Goal: Task Accomplishment & Management: Use online tool/utility

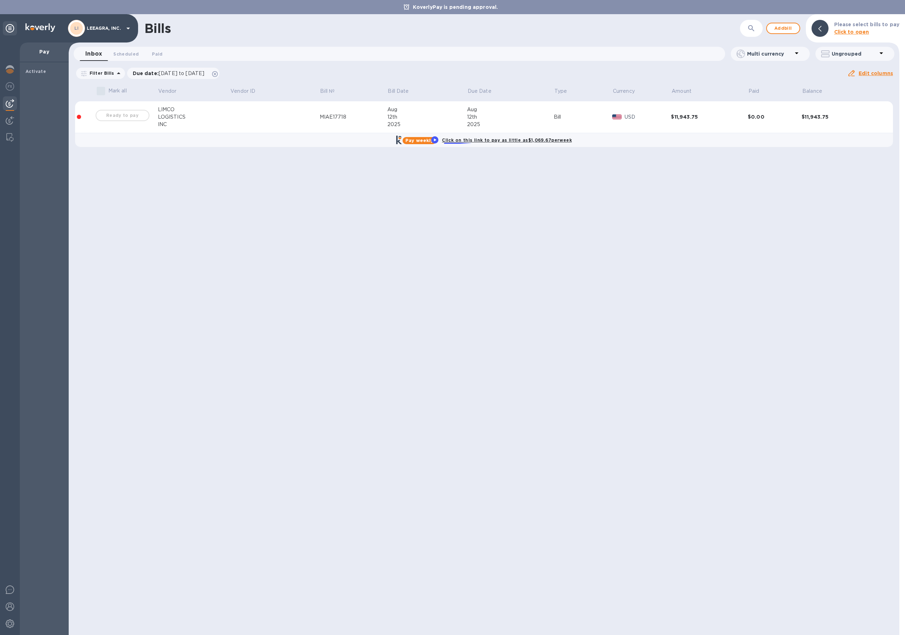
click at [459, 139] on b "Click on this link to pay as little as $1,069.67 per week" at bounding box center [507, 139] width 130 height 5
click at [473, 140] on b "Click on this link to pay as little as $1,069.67 per week" at bounding box center [507, 139] width 130 height 5
click at [420, 142] on b "Pay weekly" at bounding box center [419, 140] width 28 height 5
click at [111, 119] on div "Ready to pay" at bounding box center [122, 115] width 57 height 14
click at [80, 116] on div at bounding box center [79, 117] width 4 height 4
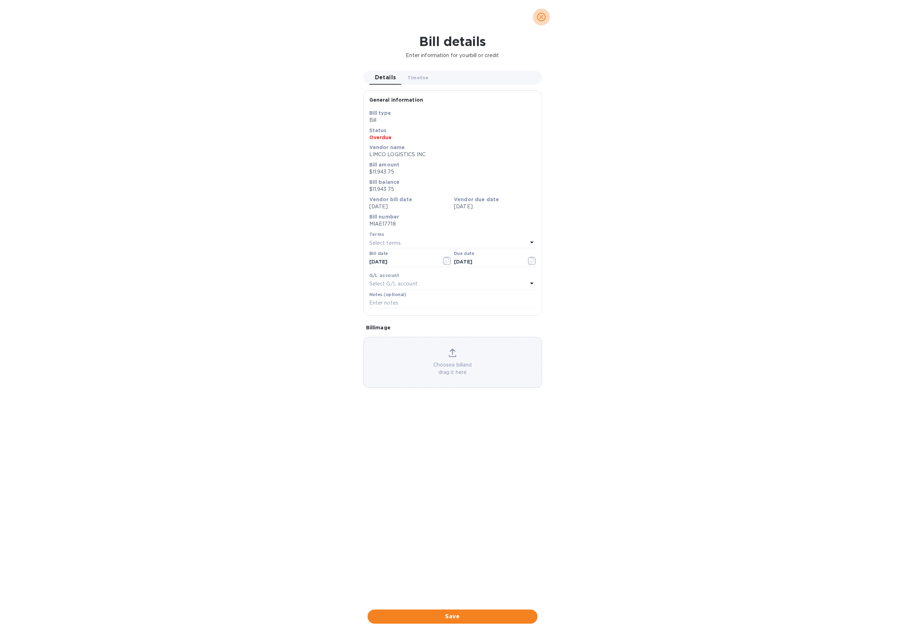
click at [540, 15] on icon "close" at bounding box center [541, 16] width 7 height 7
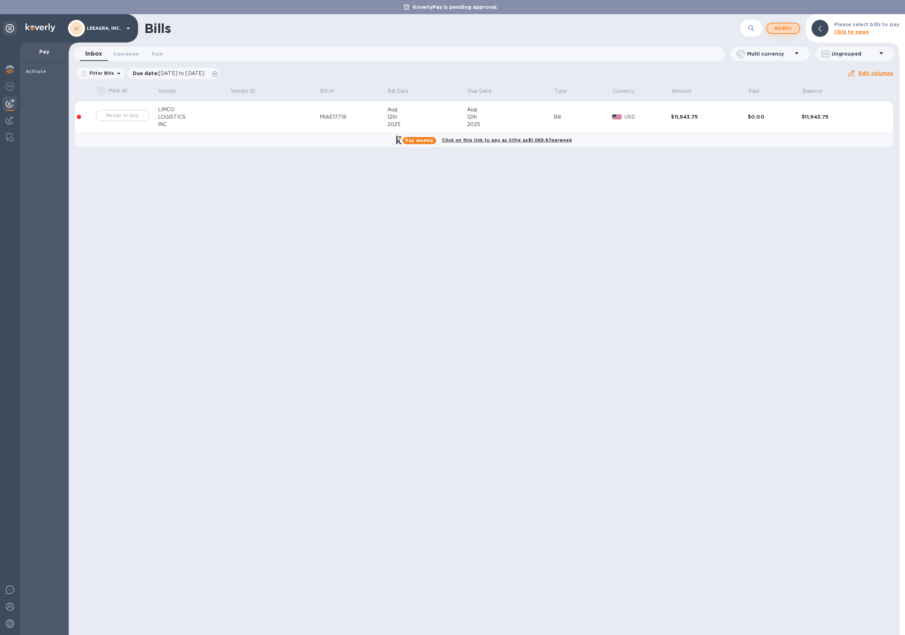
click at [788, 29] on span "Add bill" at bounding box center [782, 28] width 21 height 8
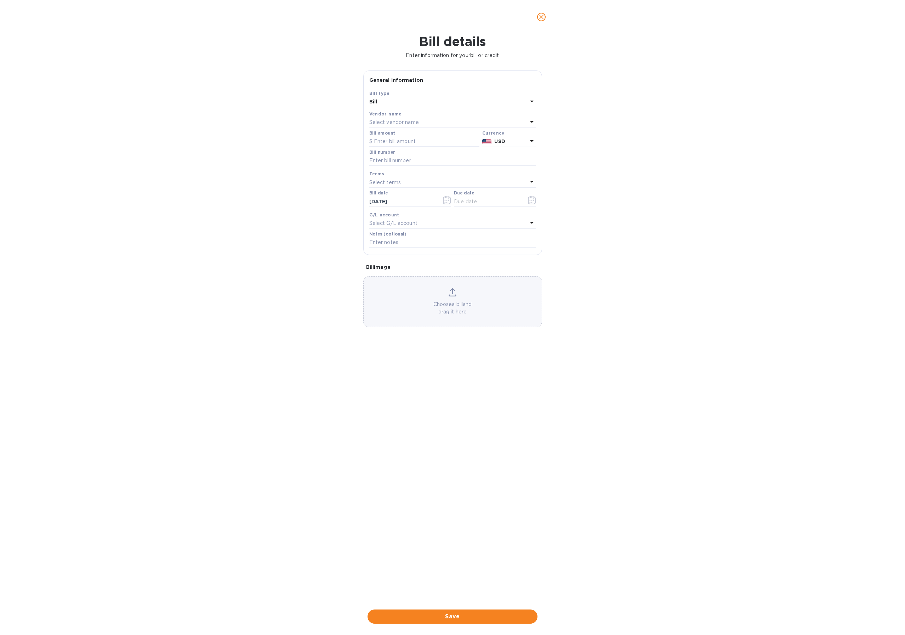
click at [452, 299] on div "Choose a bill and drag it here" at bounding box center [452, 302] width 178 height 28
click at [211, 62] on div "Bill details Enter information for your bill or credit General information Save…" at bounding box center [452, 334] width 905 height 601
click at [30, 19] on div at bounding box center [452, 17] width 905 height 34
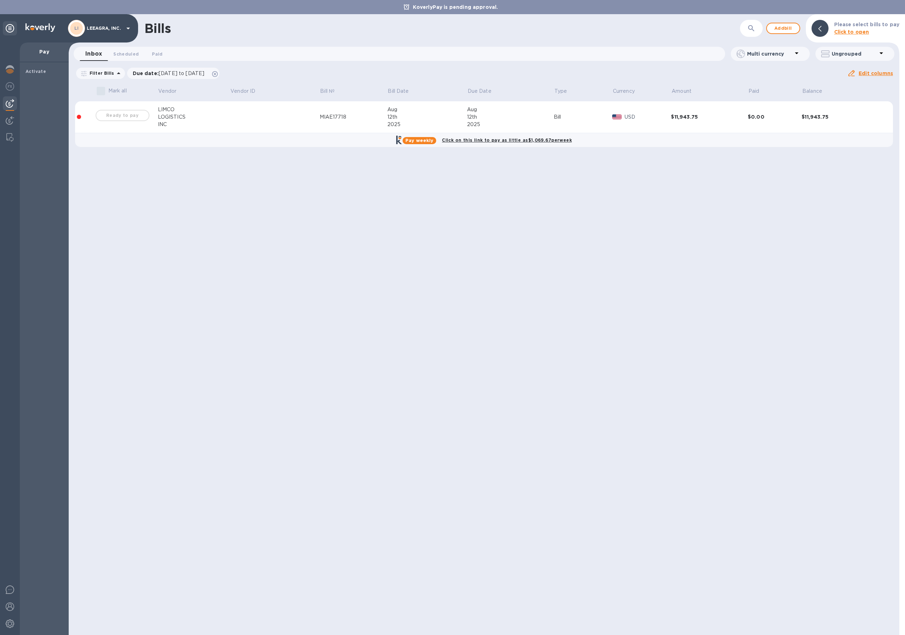
click at [98, 90] on label "Mark all" at bounding box center [109, 91] width 33 height 15
click at [101, 91] on label "Mark all" at bounding box center [109, 91] width 33 height 15
click at [133, 55] on span "Scheduled 0" at bounding box center [125, 53] width 25 height 7
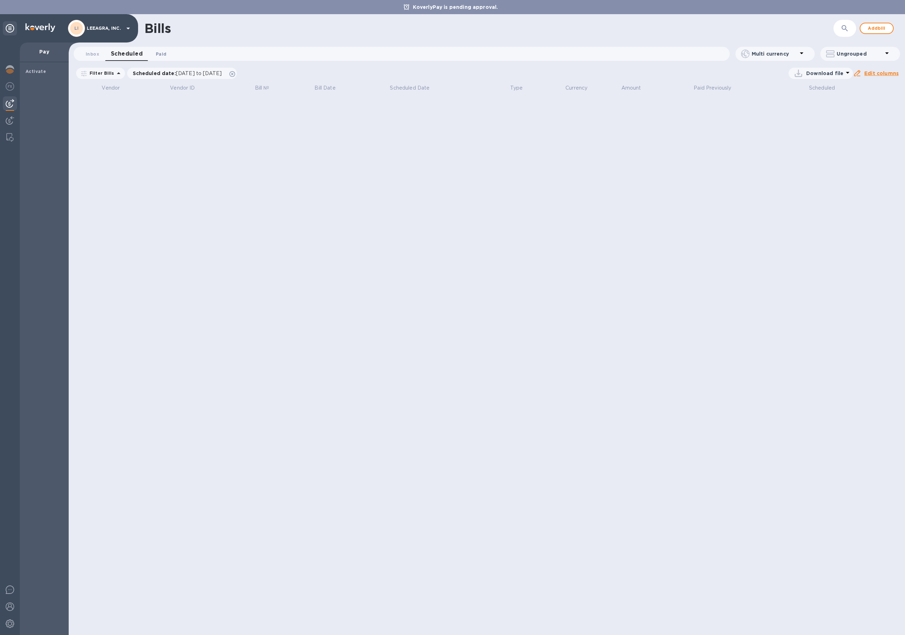
click at [159, 55] on span "Paid 0" at bounding box center [161, 53] width 11 height 7
click at [95, 56] on span "Inbox 0" at bounding box center [92, 53] width 13 height 7
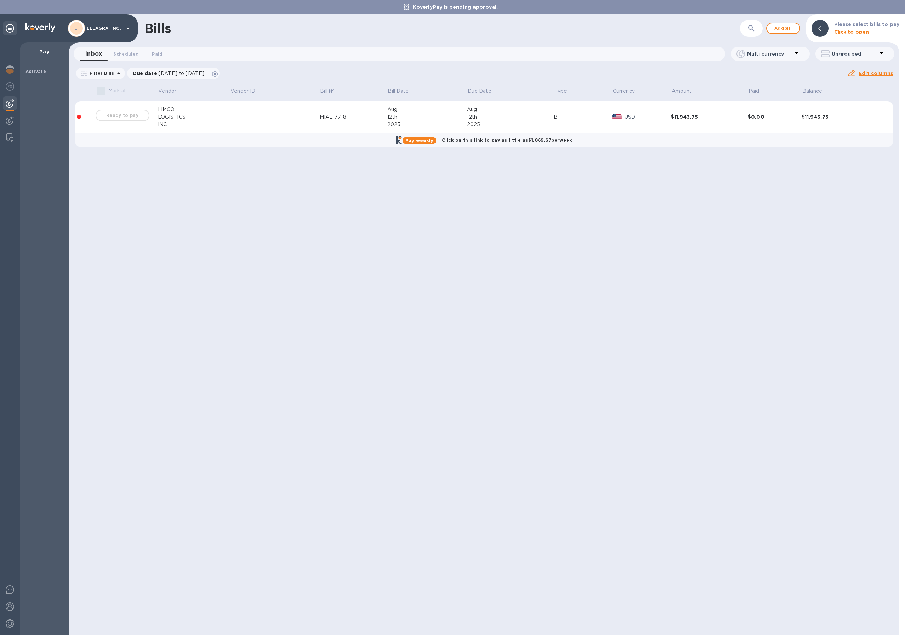
click at [113, 116] on div "Ready to pay" at bounding box center [122, 115] width 57 height 14
click at [100, 90] on label "Mark all" at bounding box center [109, 91] width 33 height 15
click at [76, 117] on td at bounding box center [85, 117] width 20 height 32
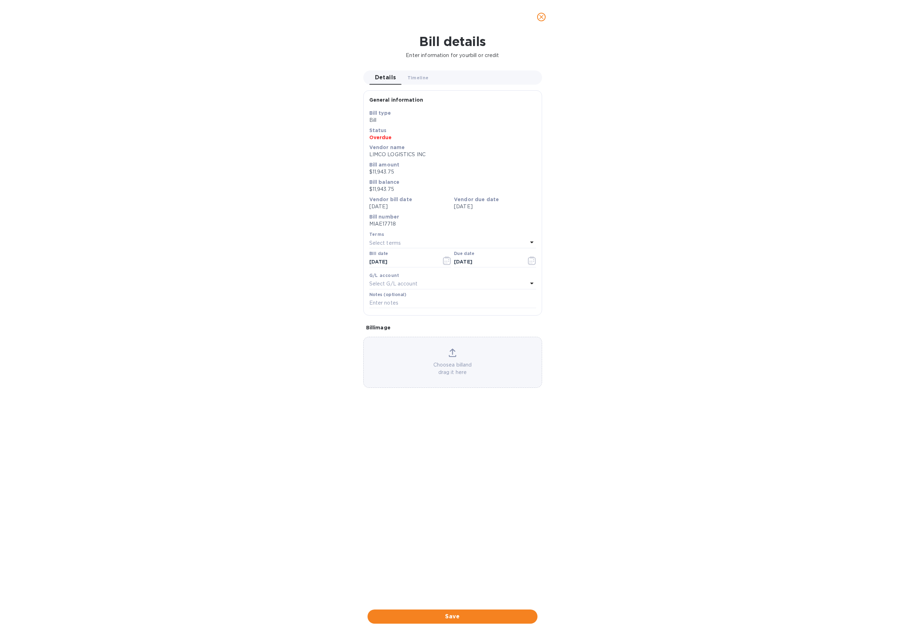
drag, startPoint x: 280, startPoint y: 284, endPoint x: 298, endPoint y: 241, distance: 46.8
click at [280, 281] on div "Bill details Enter information for your bill or credit Details 0 Timeline 0 Gen…" at bounding box center [452, 334] width 905 height 601
click at [414, 79] on span "Timeline 0" at bounding box center [417, 77] width 21 height 7
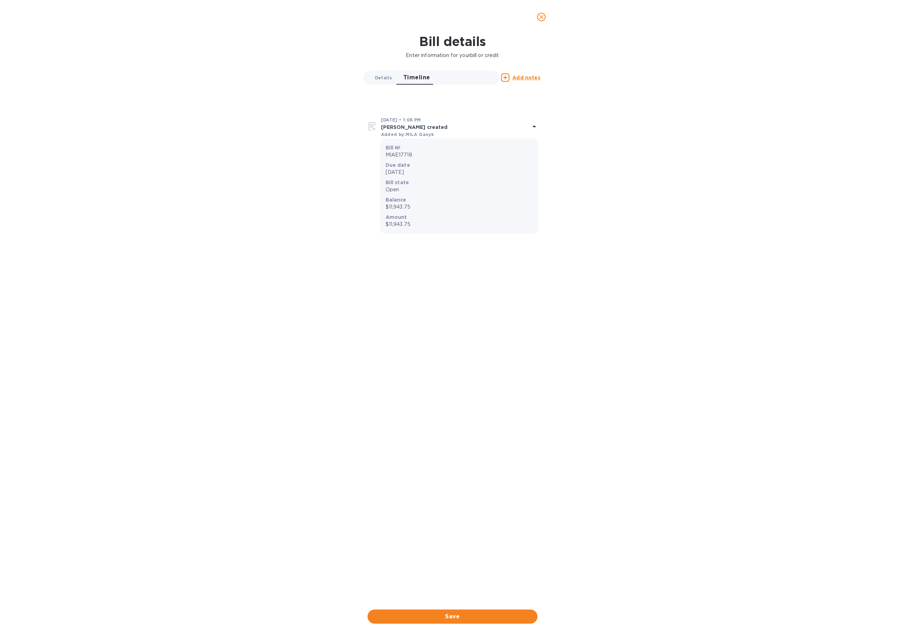
click at [388, 80] on span "Details 0" at bounding box center [383, 77] width 17 height 7
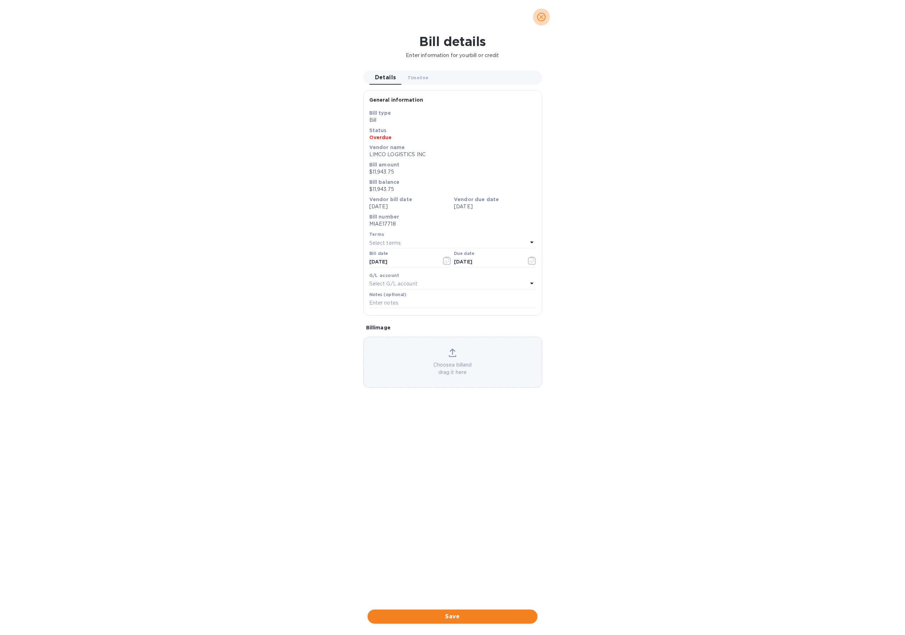
click at [543, 15] on icon "close" at bounding box center [541, 16] width 7 height 7
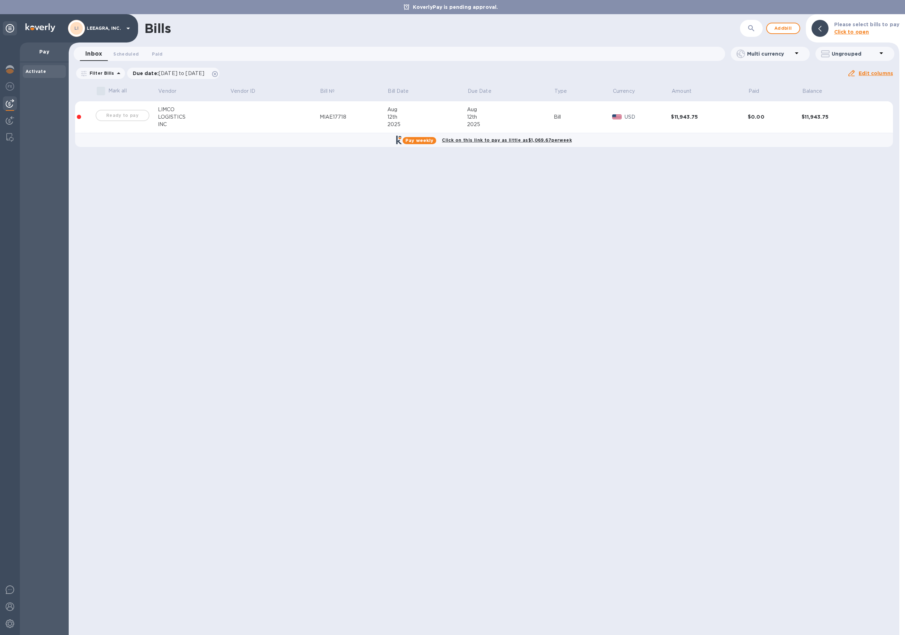
click at [33, 69] on b "Activate" at bounding box center [35, 71] width 21 height 5
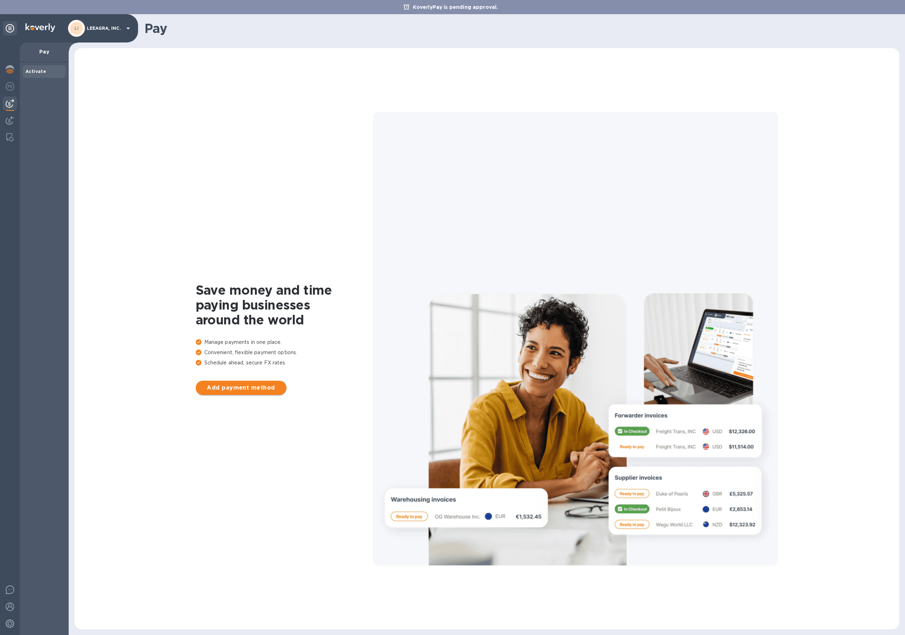
click at [222, 391] on span "Add payment method" at bounding box center [240, 387] width 79 height 8
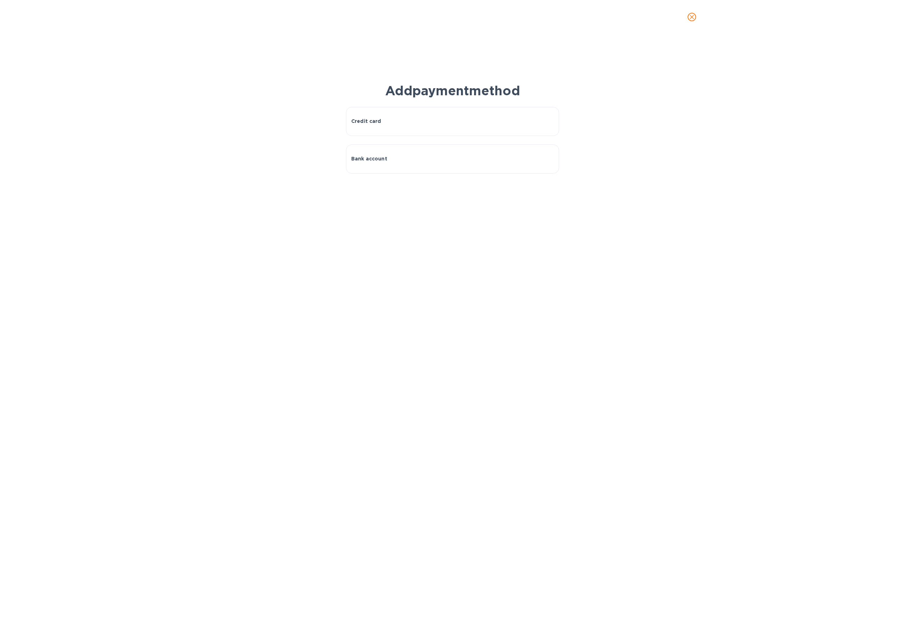
click at [692, 18] on icon "close" at bounding box center [691, 17] width 4 height 4
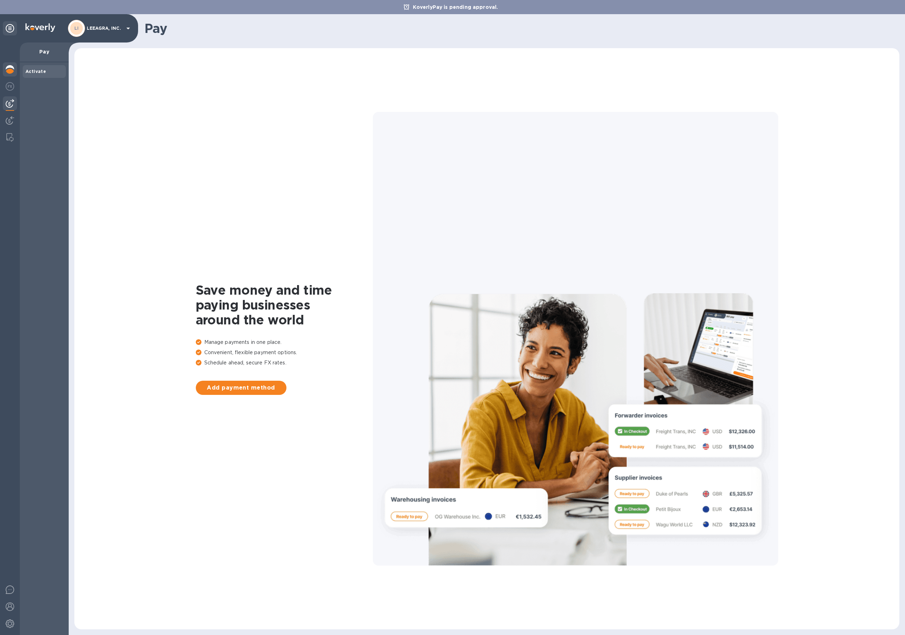
click at [13, 73] on img at bounding box center [10, 69] width 8 height 8
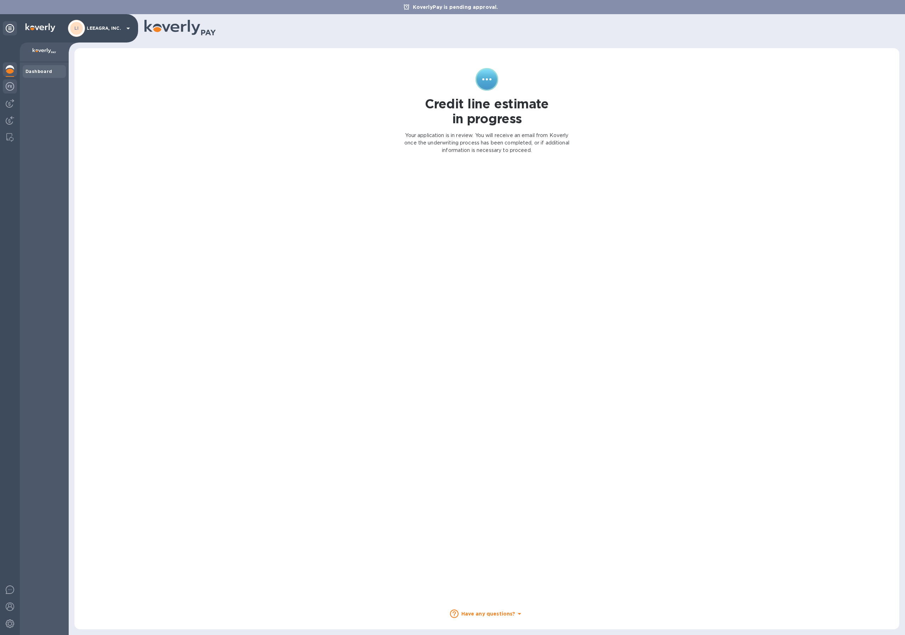
click at [11, 89] on img at bounding box center [10, 86] width 8 height 8
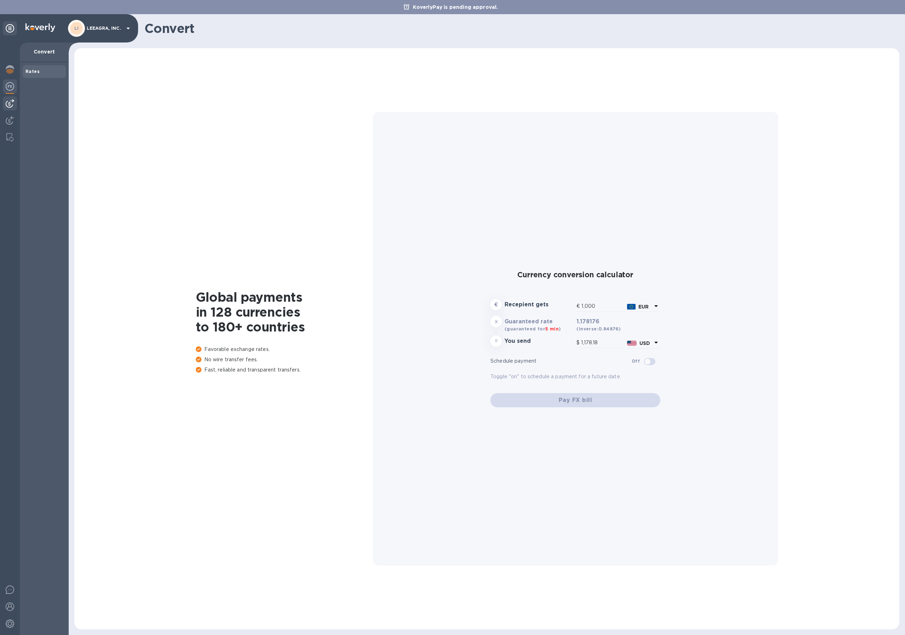
click at [8, 107] on img at bounding box center [10, 103] width 8 height 8
